Goal: Subscribe to service/newsletter

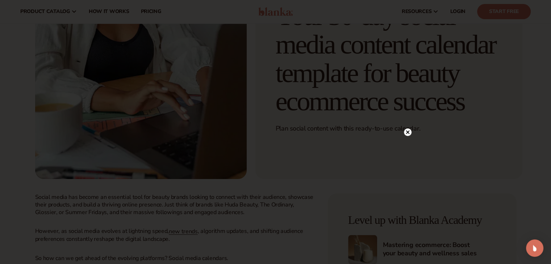
scroll to position [51, 0]
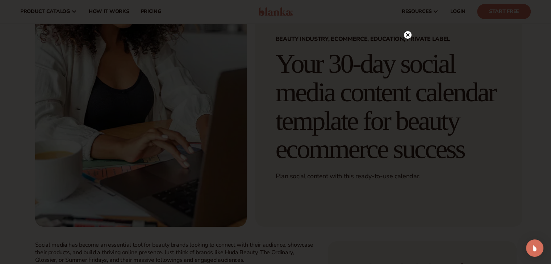
click at [406, 36] on icon at bounding box center [407, 35] width 4 height 4
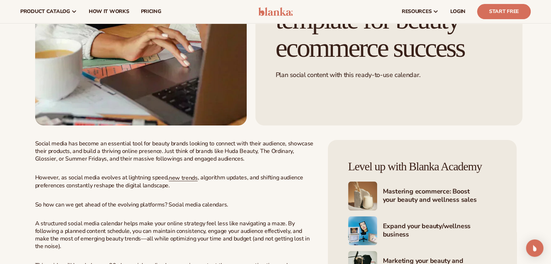
scroll to position [0, 0]
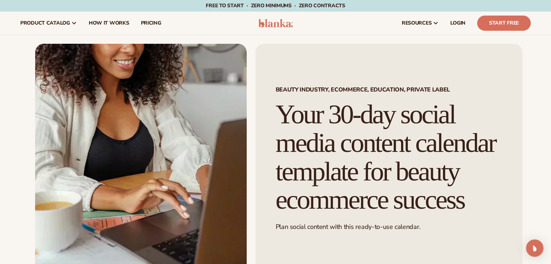
click at [379, 135] on h1 "Your 30-day social media content calendar template for beauty ecommerce success" at bounding box center [388, 157] width 226 height 114
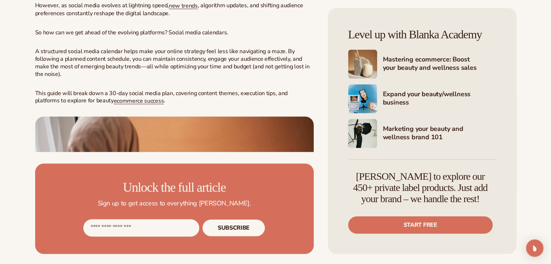
scroll to position [325, 0]
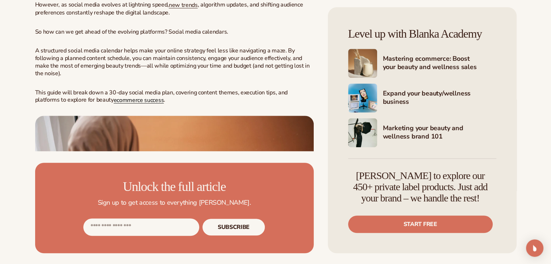
click at [126, 104] on span "ecommerce success" at bounding box center [139, 100] width 50 height 8
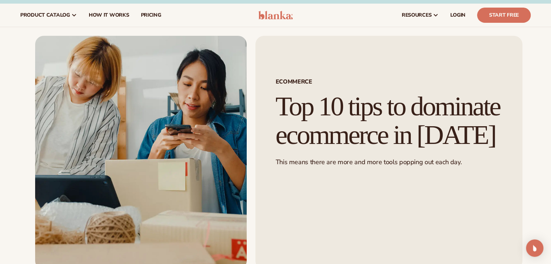
scroll to position [7, 0]
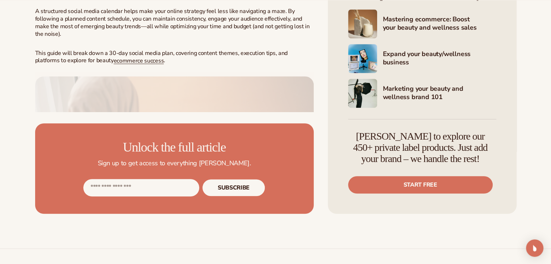
scroll to position [375, 0]
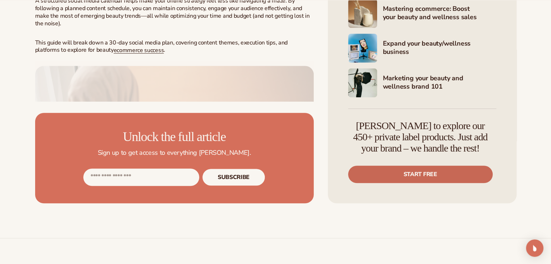
click at [423, 183] on link "Start free" at bounding box center [420, 174] width 144 height 17
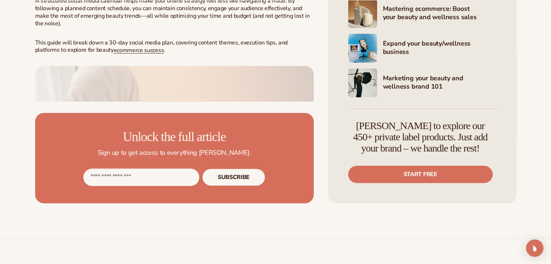
click at [143, 186] on input "Email address" at bounding box center [141, 177] width 116 height 17
paste input "**********"
type input "**********"
click at [230, 186] on button "Subscribe" at bounding box center [233, 177] width 63 height 17
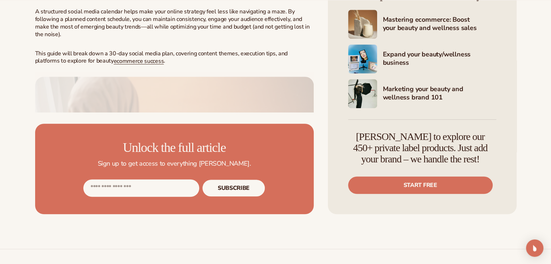
scroll to position [368, 0]
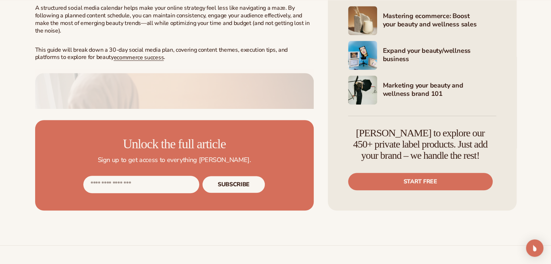
click at [163, 193] on input "Email address" at bounding box center [141, 184] width 116 height 17
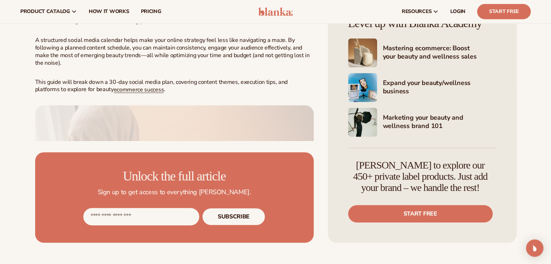
scroll to position [0, 0]
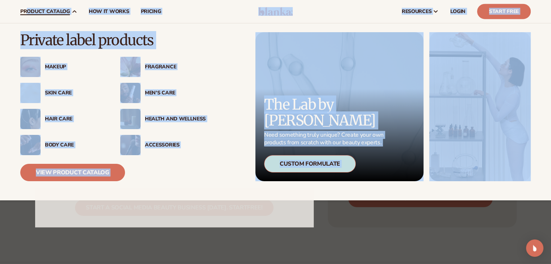
scroll to position [1917, 0]
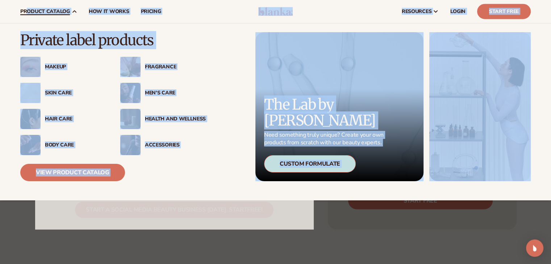
drag, startPoint x: 201, startPoint y: 204, endPoint x: 159, endPoint y: 150, distance: 68.6
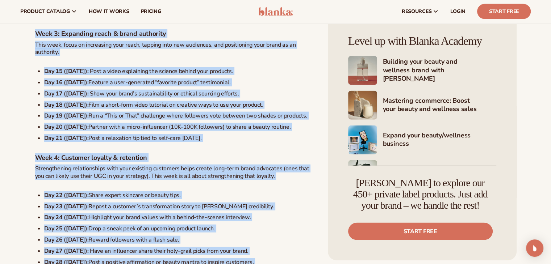
scroll to position [1567, 0]
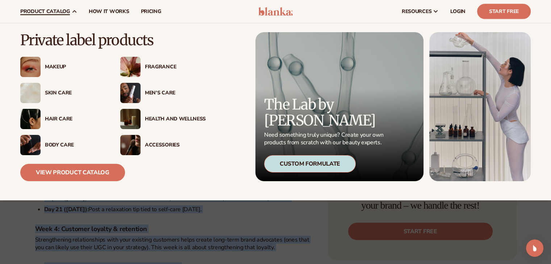
drag, startPoint x: 167, startPoint y: 177, endPoint x: 144, endPoint y: 98, distance: 81.8
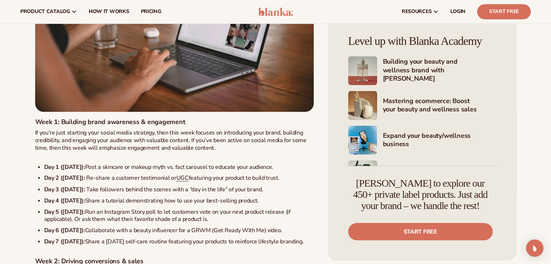
scroll to position [1291, 0]
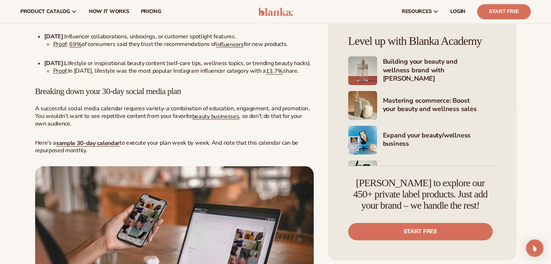
scroll to position [983, 0]
